Goal: Communication & Community: Answer question/provide support

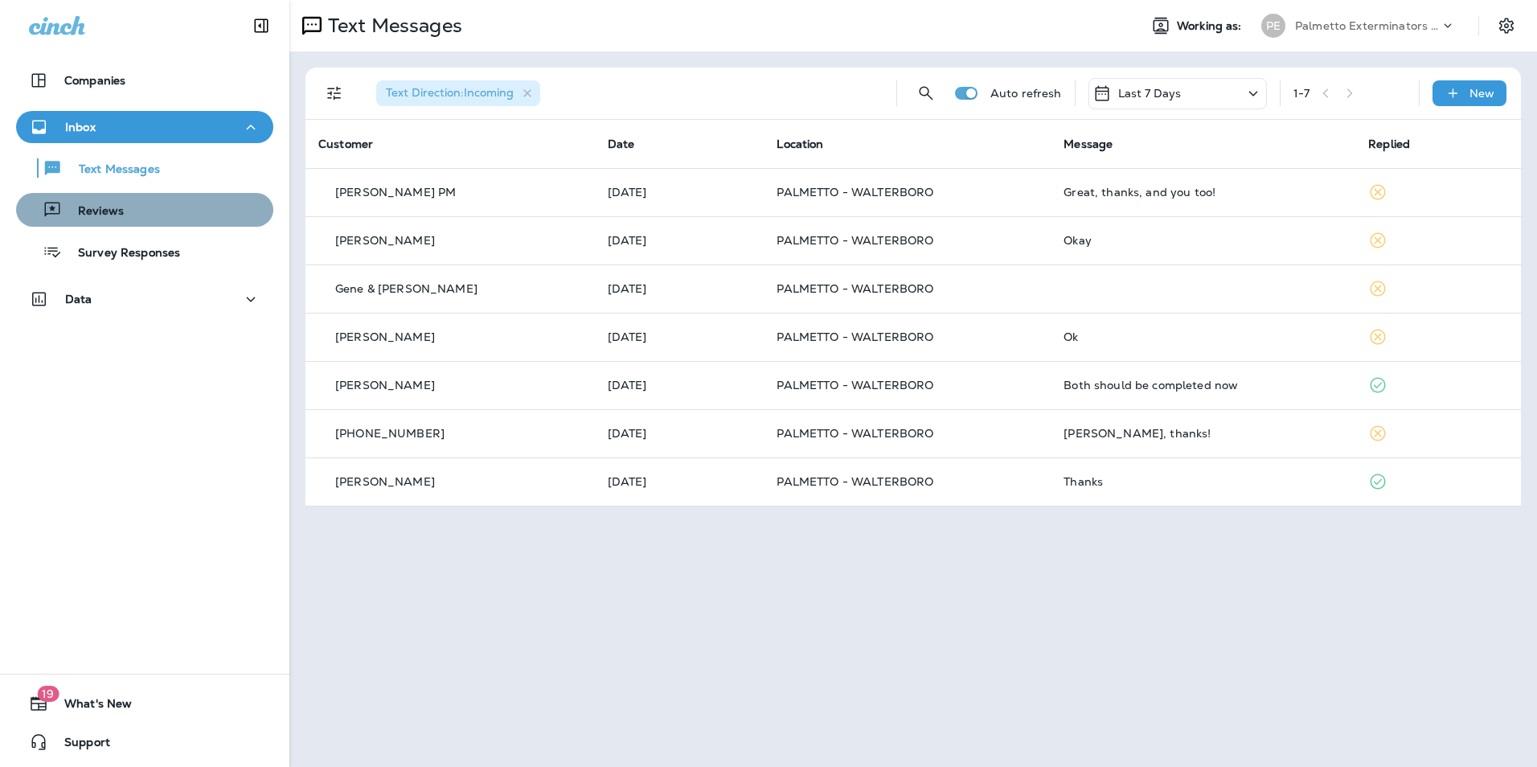
click at [174, 208] on div "Reviews" at bounding box center [145, 210] width 244 height 24
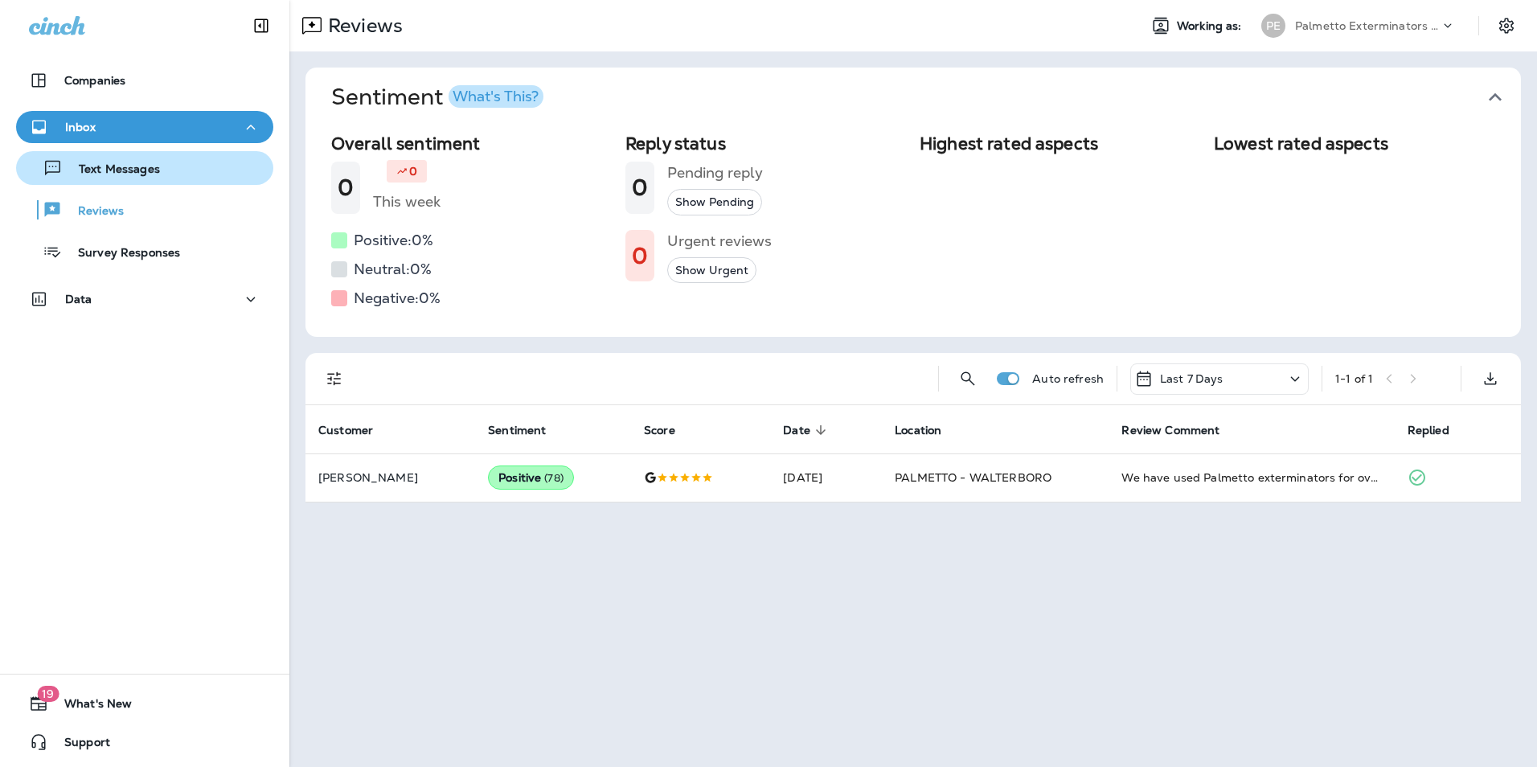
click at [187, 166] on div "Text Messages" at bounding box center [145, 168] width 244 height 24
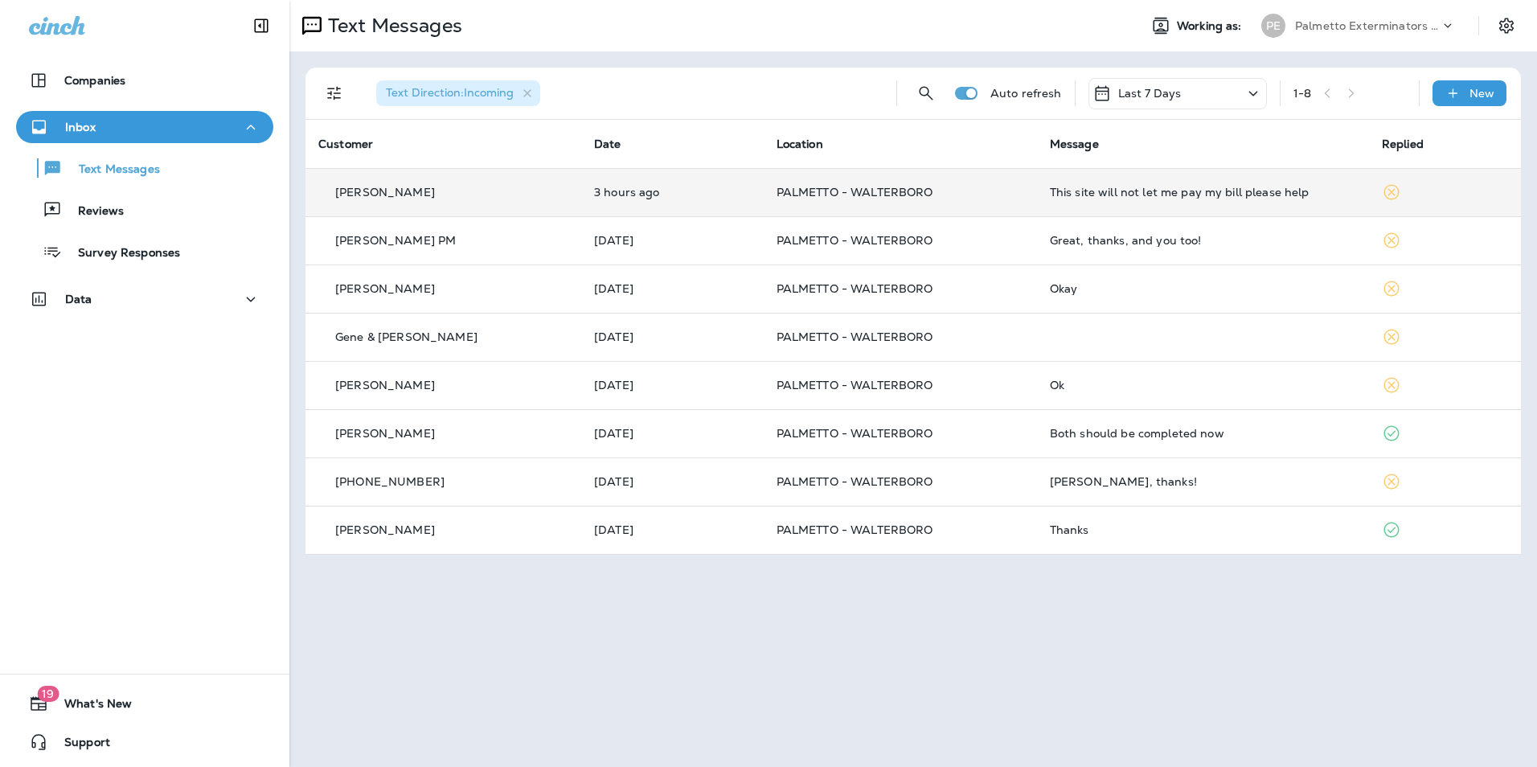
click at [1258, 188] on div "This site will not let me pay my bill please help" at bounding box center [1203, 192] width 306 height 13
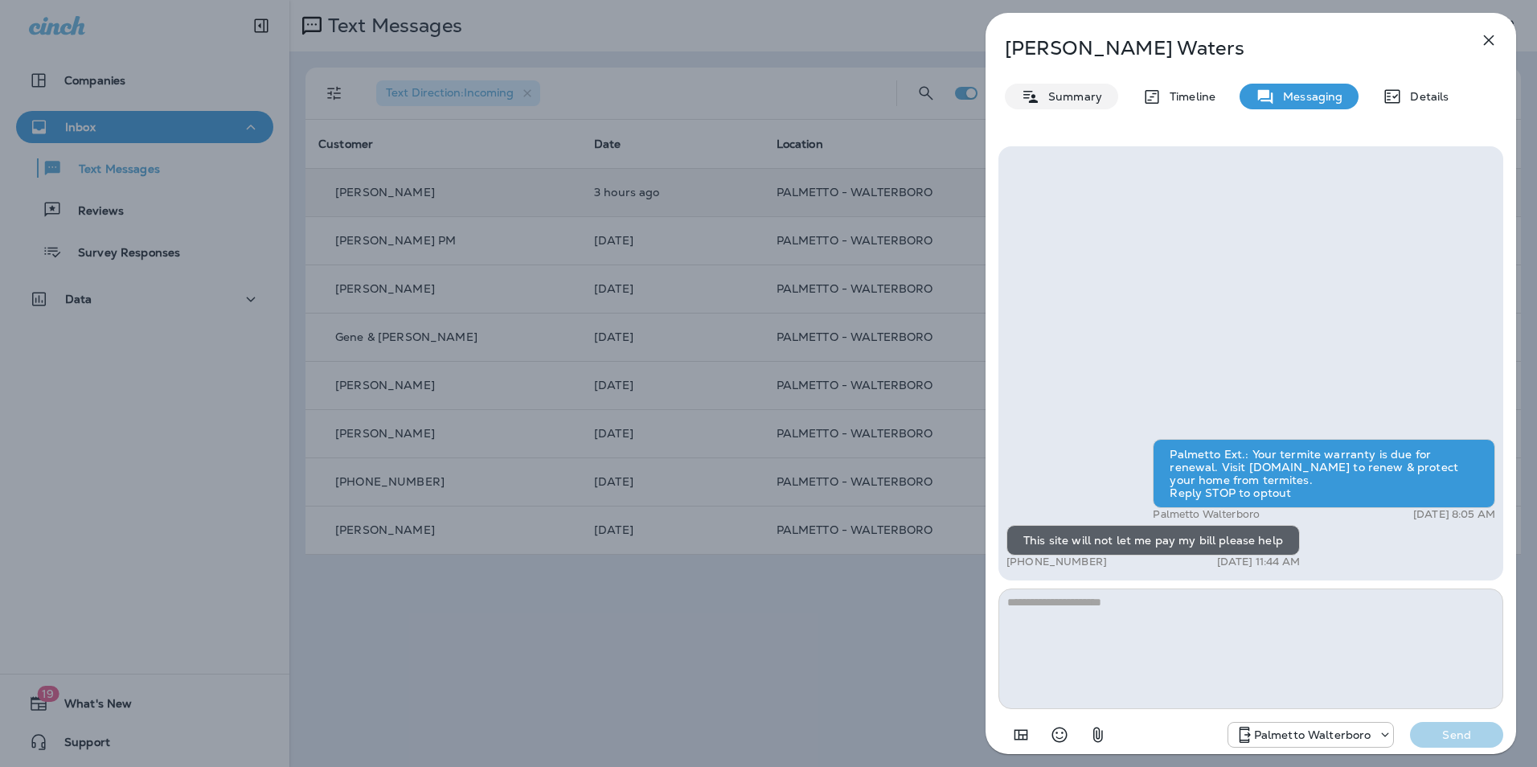
click at [1074, 97] on p "Summary" at bounding box center [1071, 96] width 62 height 13
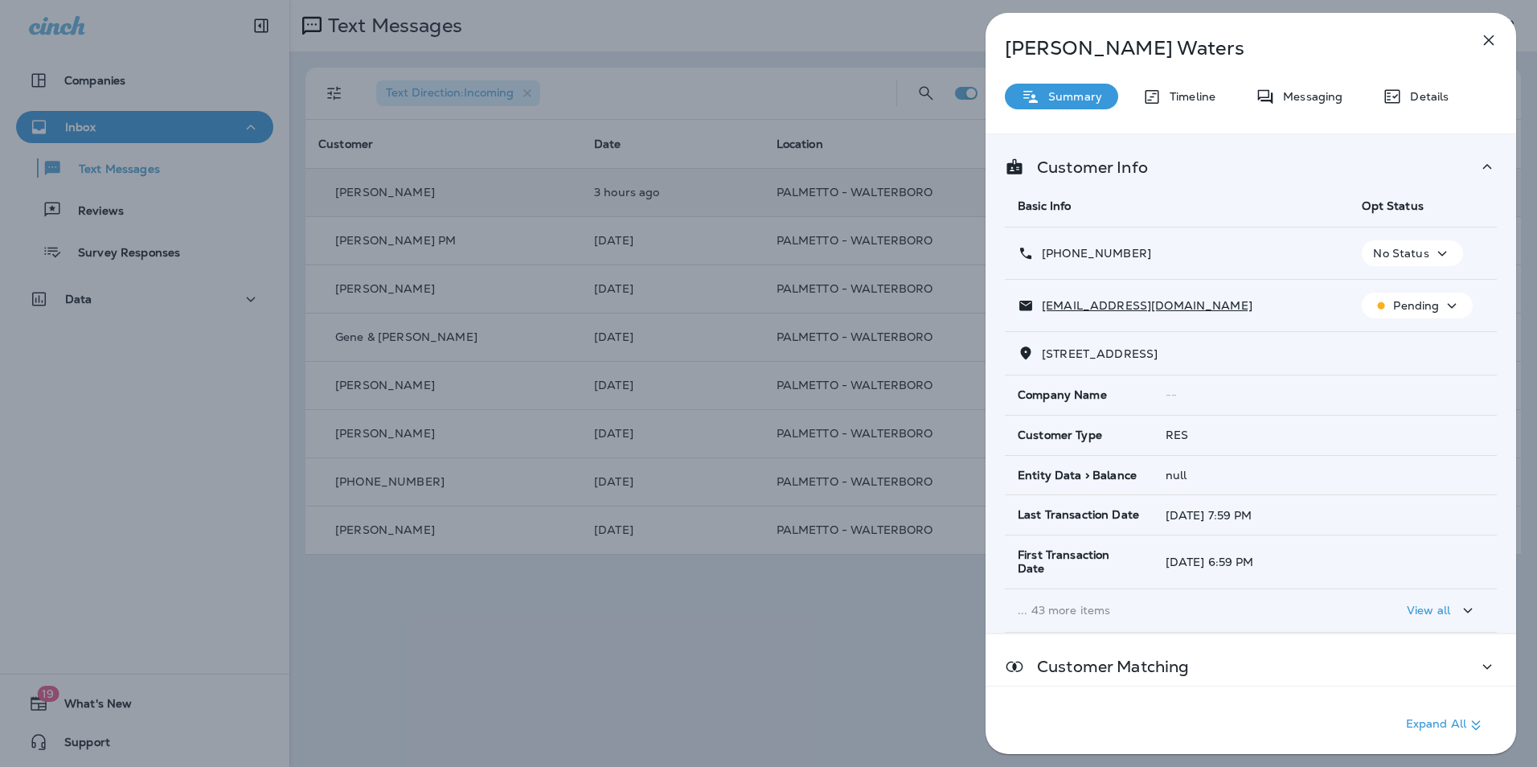
drag, startPoint x: 1103, startPoint y: 257, endPoint x: 1056, endPoint y: 257, distance: 47.4
click at [1056, 257] on div "[PHONE_NUMBER]" at bounding box center [1177, 253] width 318 height 17
copy p "[PHONE_NUMBER]"
drag, startPoint x: 1129, startPoint y: 306, endPoint x: 1228, endPoint y: 282, distance: 101.6
click at [1228, 282] on td "[EMAIL_ADDRESS][DOMAIN_NAME]" at bounding box center [1177, 306] width 344 height 52
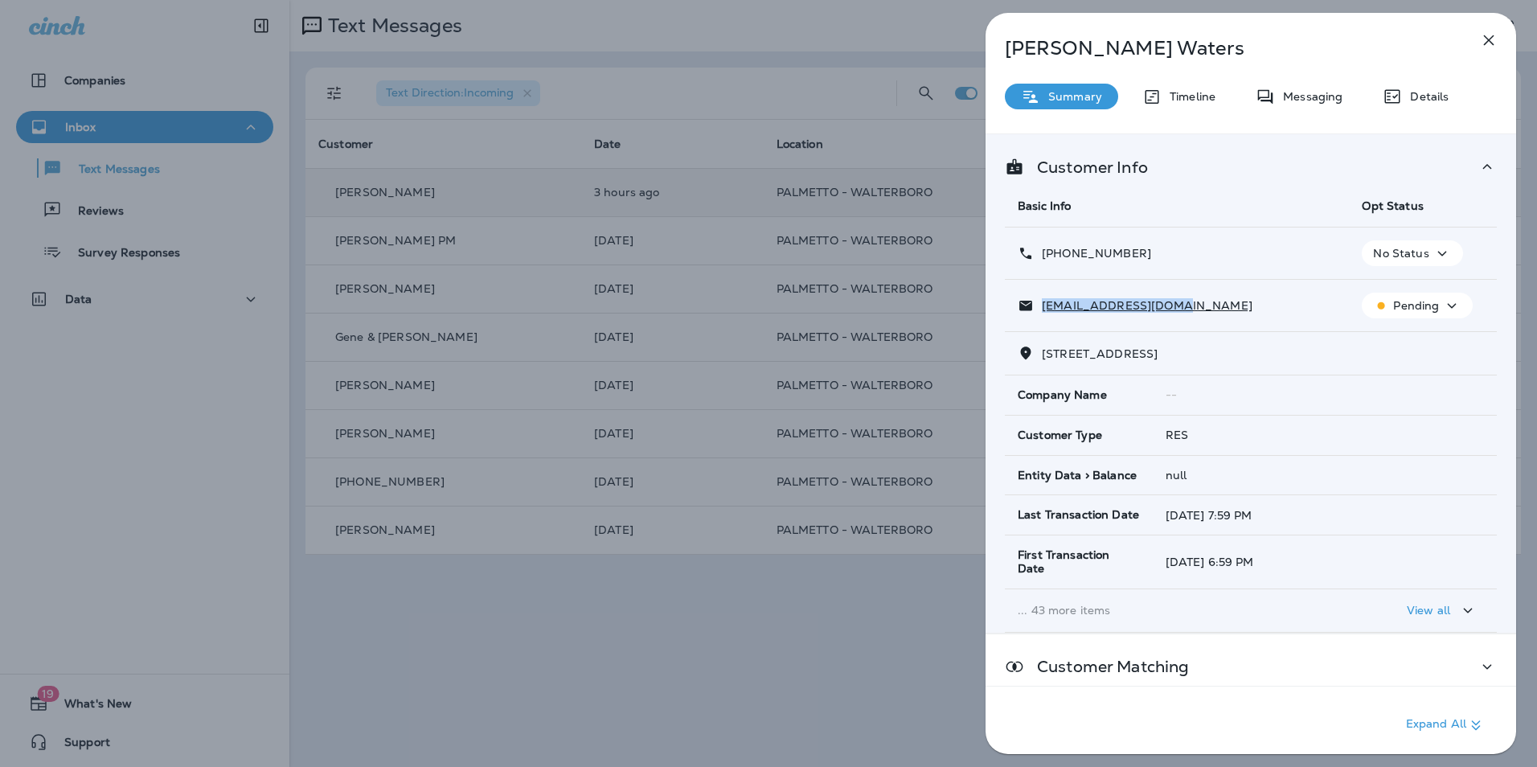
drag, startPoint x: 1195, startPoint y: 307, endPoint x: 1043, endPoint y: 318, distance: 152.3
click at [1043, 318] on td "[EMAIL_ADDRESS][DOMAIN_NAME]" at bounding box center [1177, 306] width 344 height 52
copy p "[EMAIL_ADDRESS][DOMAIN_NAME]"
click at [1295, 88] on div "Messaging" at bounding box center [1299, 97] width 119 height 26
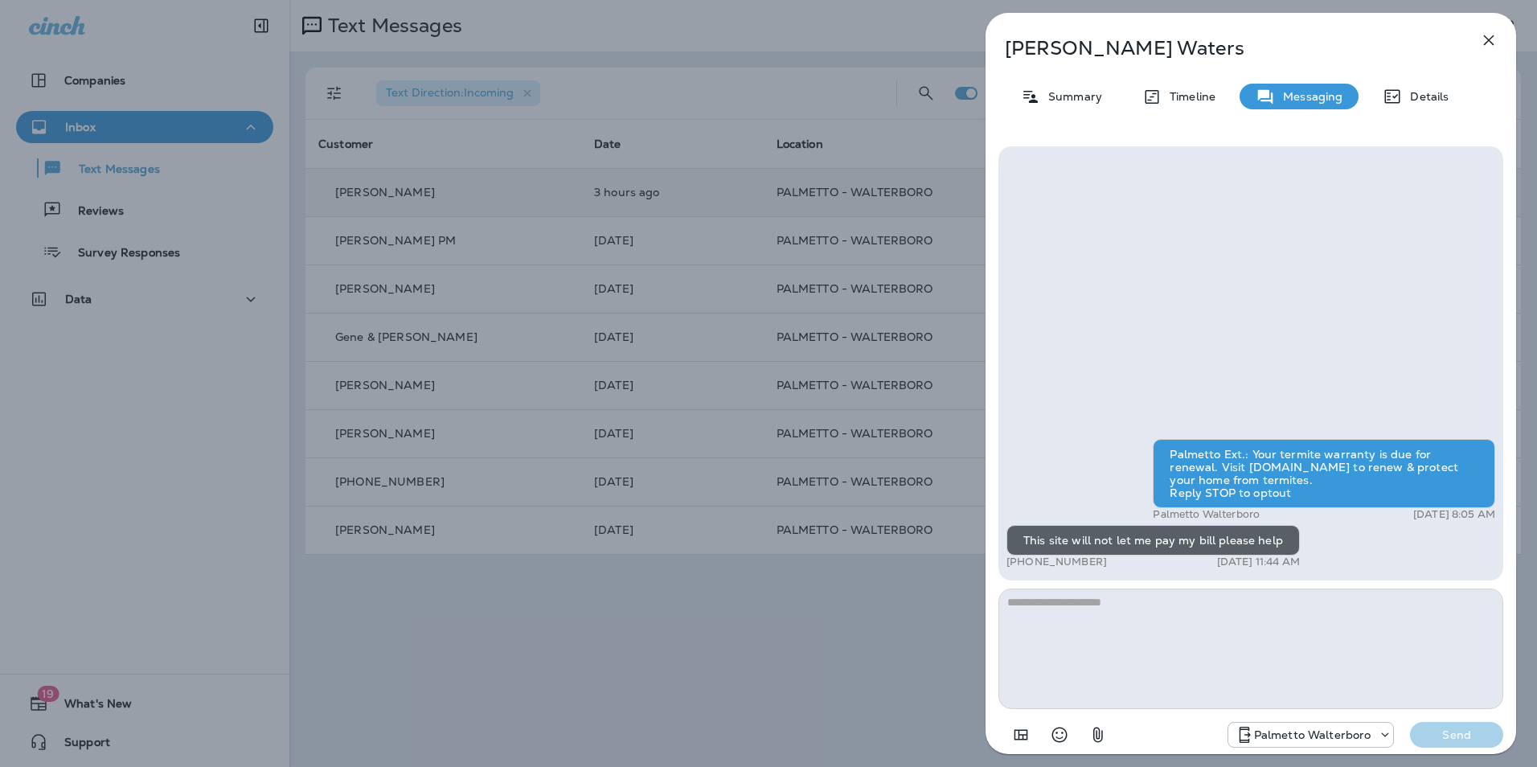
click at [1277, 620] on textarea at bounding box center [1251, 649] width 505 height 121
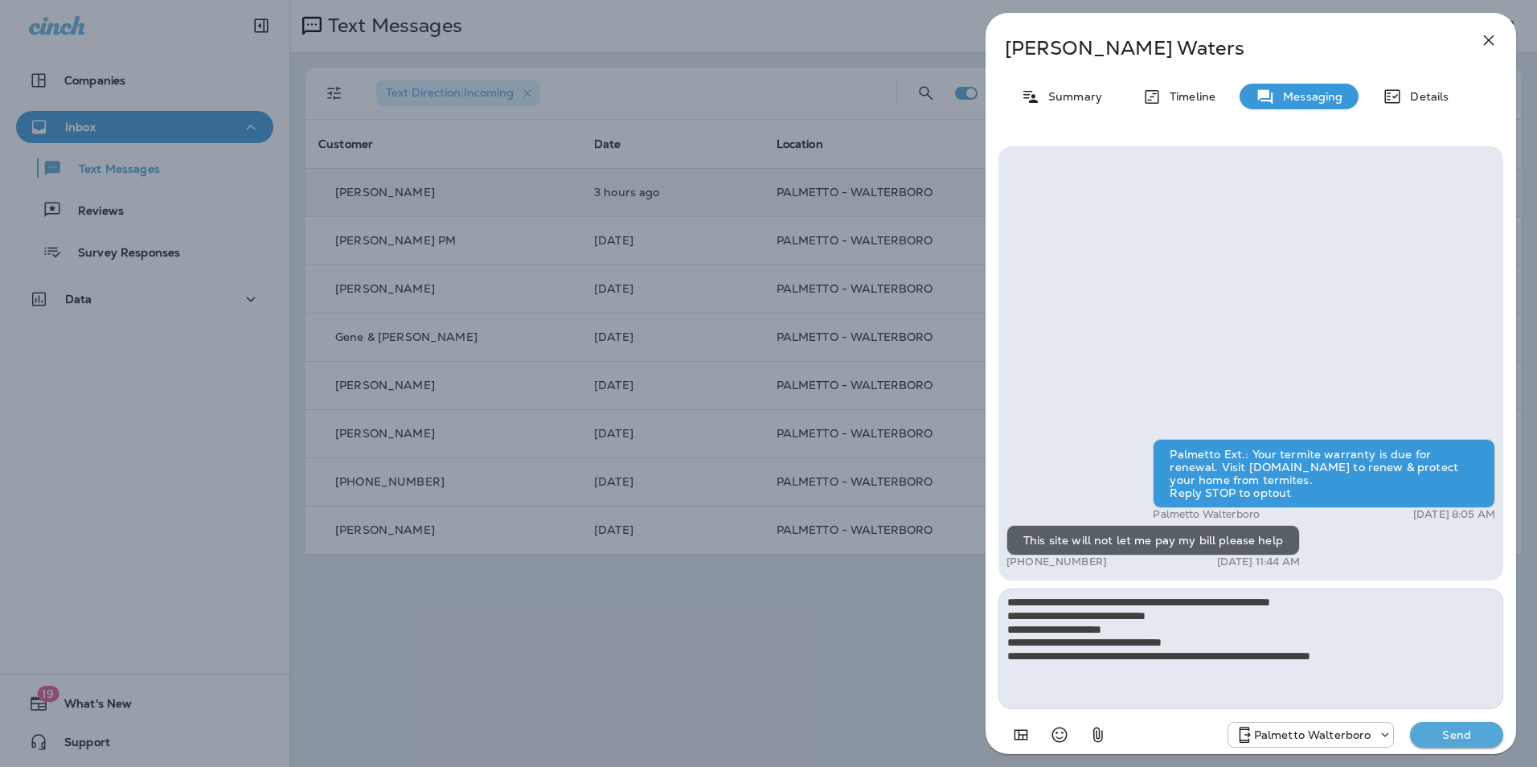
type textarea "**********"
click at [1456, 741] on p "Send" at bounding box center [1457, 735] width 68 height 14
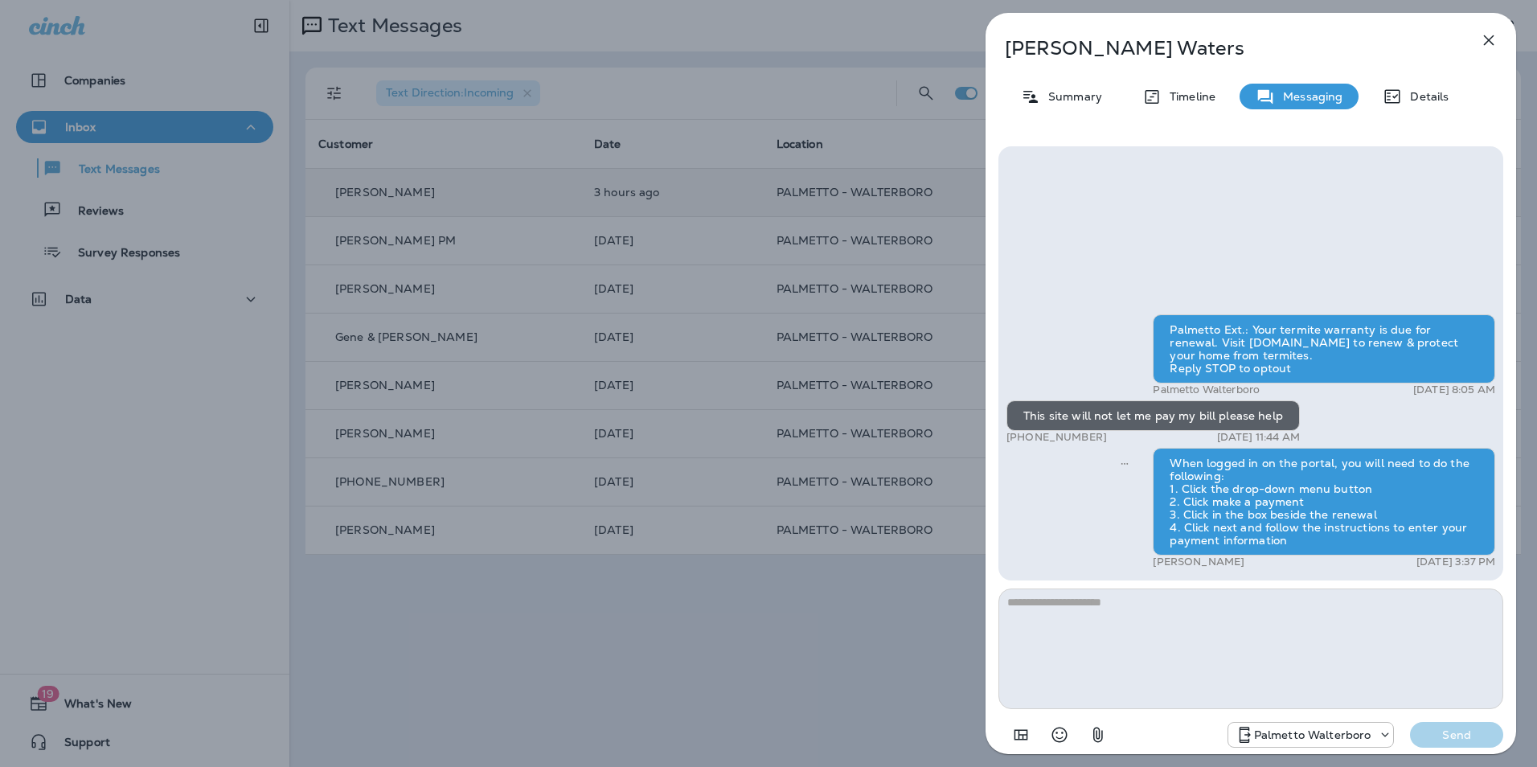
click at [1486, 41] on icon "button" at bounding box center [1488, 40] width 19 height 19
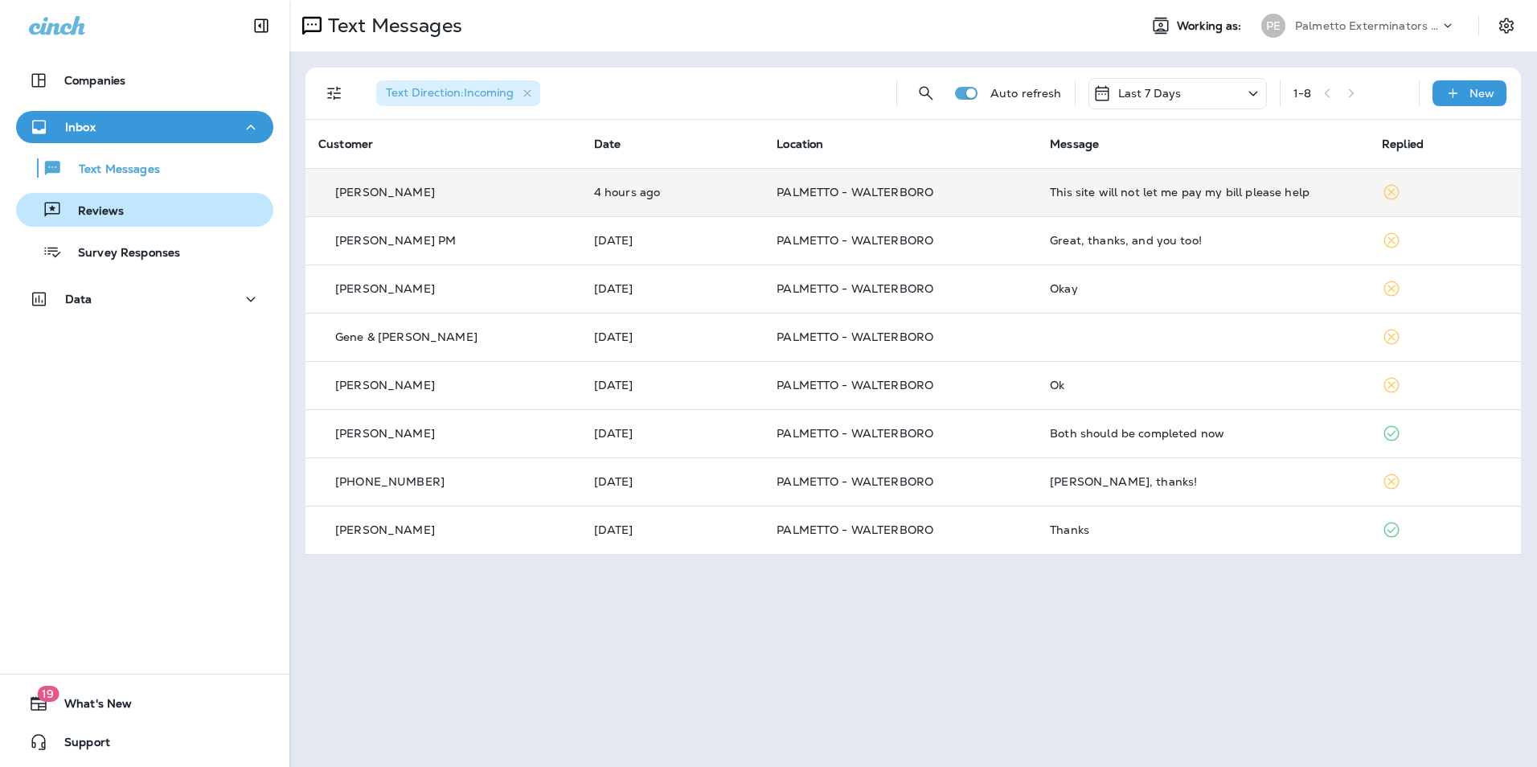
click at [145, 207] on div "Reviews" at bounding box center [145, 210] width 244 height 24
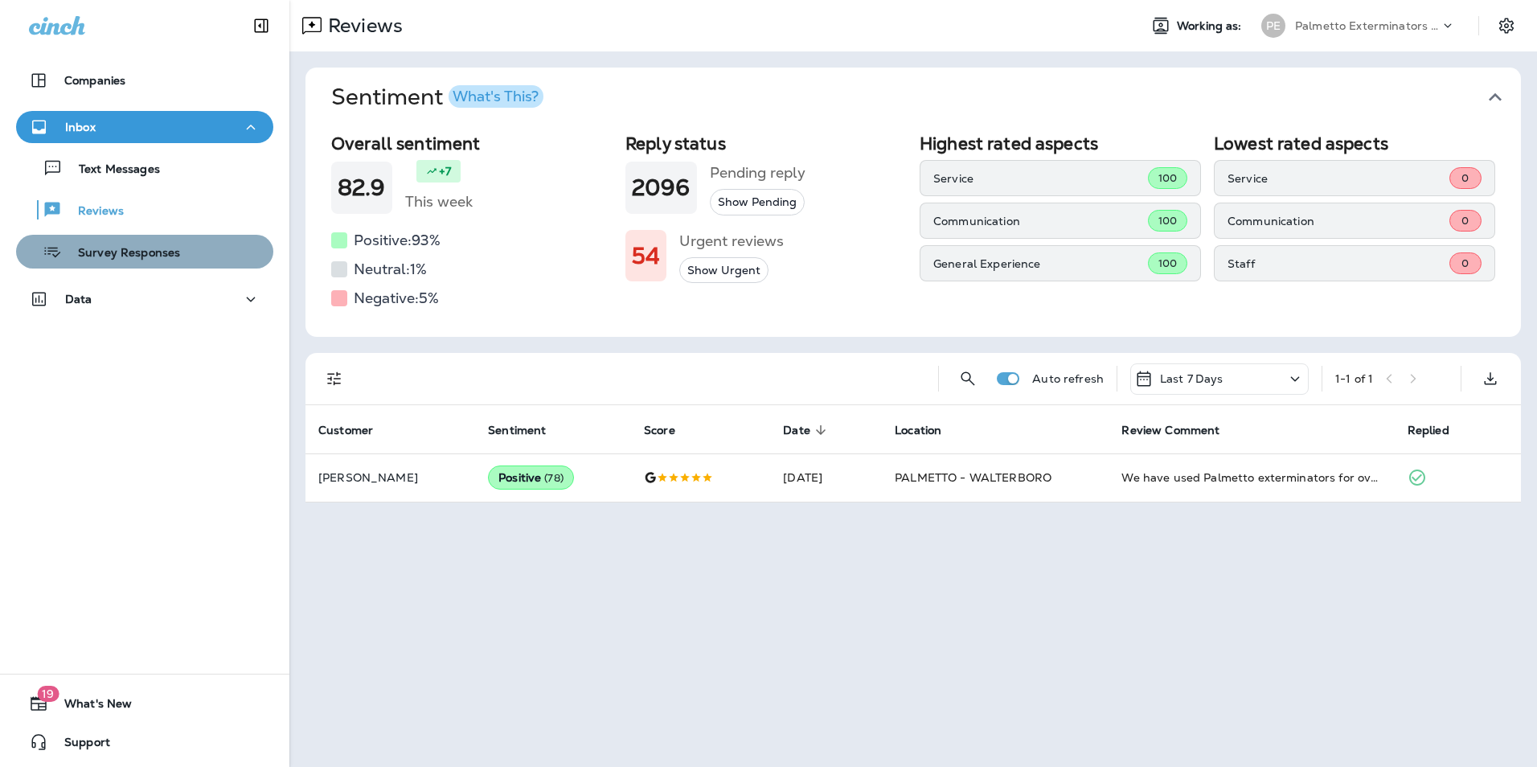
click at [160, 261] on p "Survey Responses" at bounding box center [121, 253] width 118 height 15
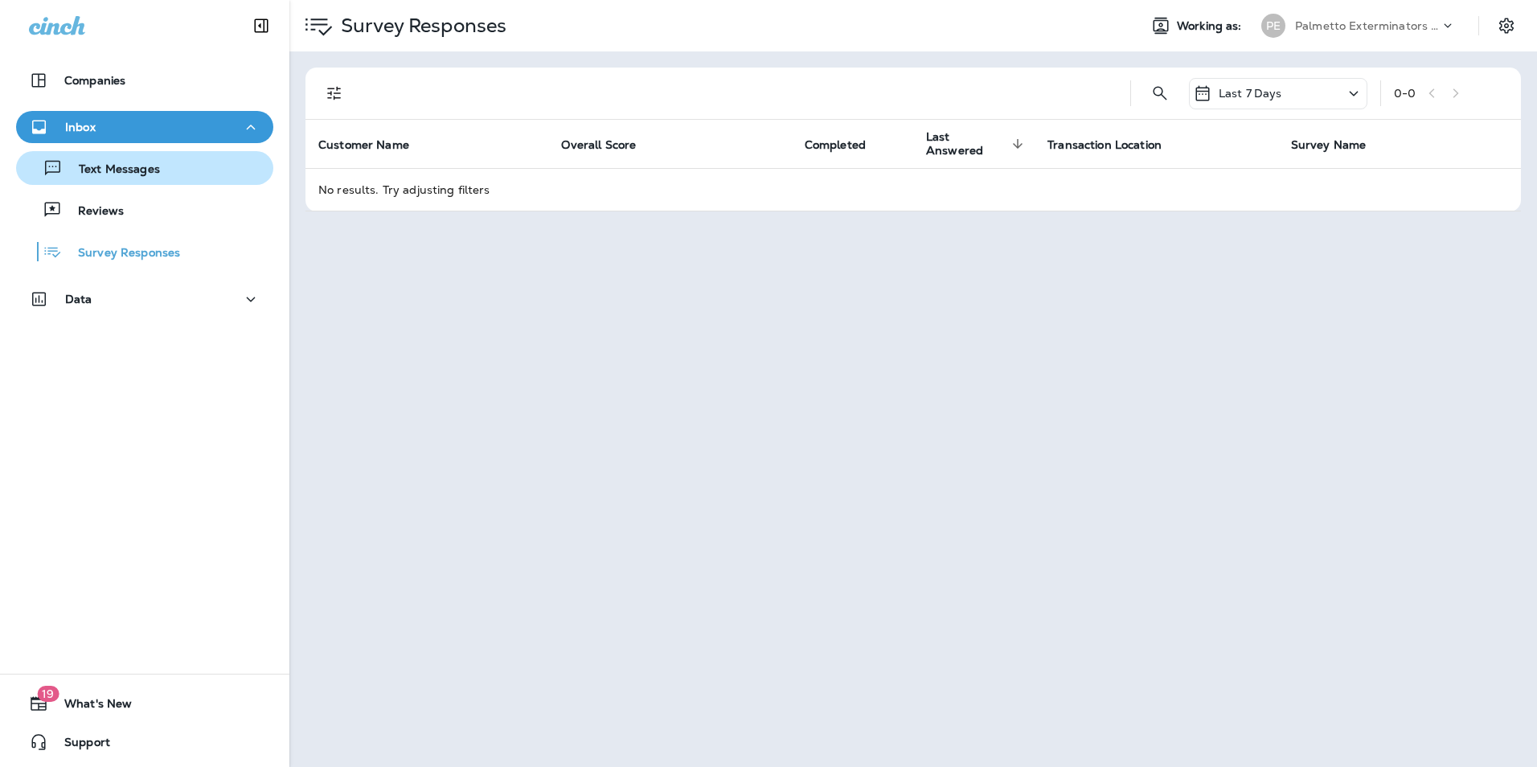
click at [183, 157] on div "Text Messages" at bounding box center [145, 168] width 244 height 24
